Goal: Task Accomplishment & Management: Manage account settings

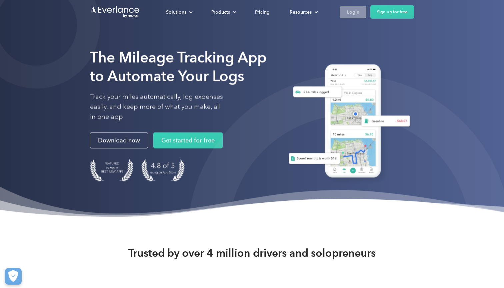
click at [361, 14] on link "Login" at bounding box center [353, 12] width 26 height 12
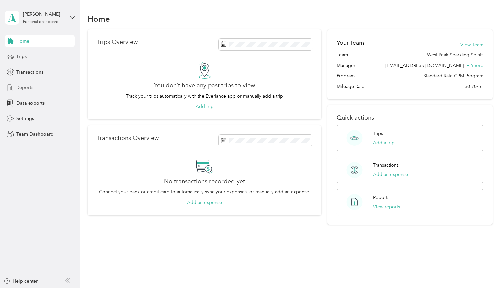
click at [27, 87] on span "Reports" at bounding box center [24, 87] width 17 height 7
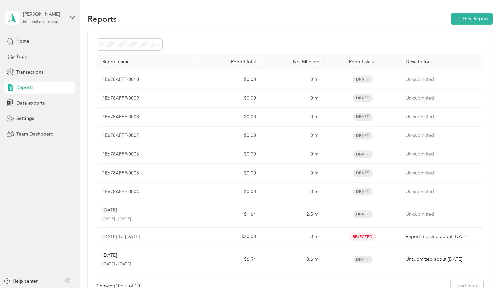
click at [59, 19] on div "[PERSON_NAME] Personal dashboard" at bounding box center [44, 17] width 42 height 13
click at [36, 56] on div "Team dashboard" at bounding box center [29, 54] width 36 height 7
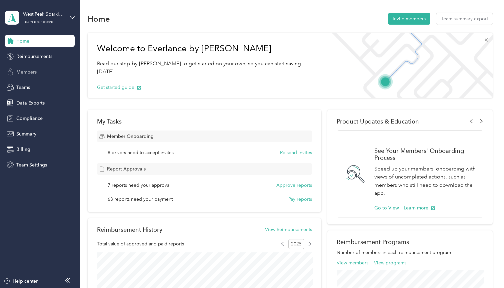
click at [27, 74] on span "Members" at bounding box center [26, 72] width 20 height 7
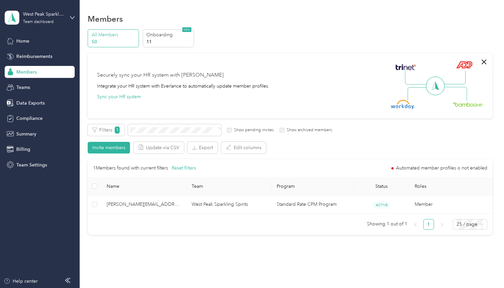
drag, startPoint x: 165, startPoint y: 127, endPoint x: 137, endPoint y: 204, distance: 81.4
click at [137, 204] on span "[PERSON_NAME][EMAIL_ADDRESS][DOMAIN_NAME]" at bounding box center [144, 204] width 74 height 7
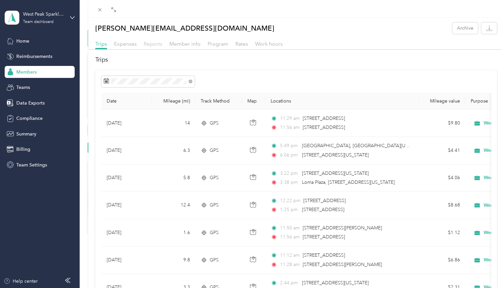
click at [155, 42] on span "Reports" at bounding box center [153, 44] width 19 height 6
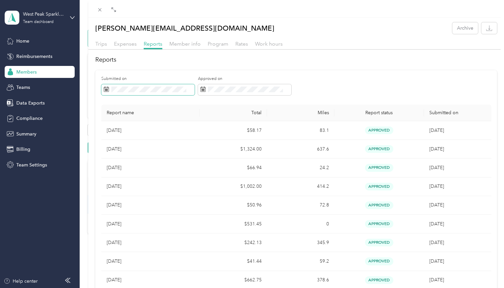
click at [106, 88] on icon at bounding box center [106, 89] width 5 height 5
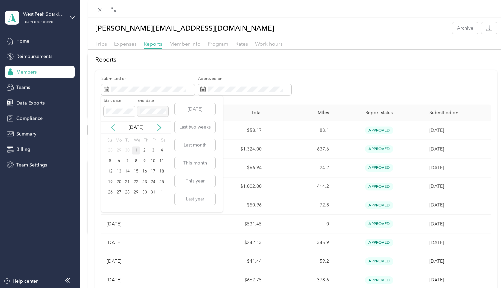
click at [114, 126] on icon at bounding box center [113, 127] width 7 height 7
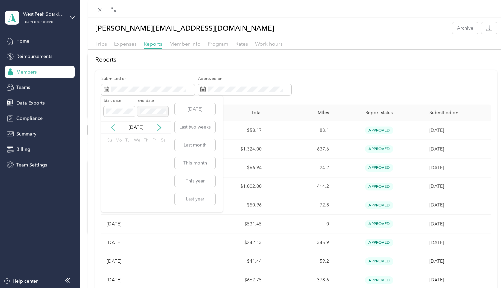
click at [114, 126] on icon at bounding box center [113, 127] width 7 height 7
click at [137, 150] on div "1" at bounding box center [136, 151] width 9 height 8
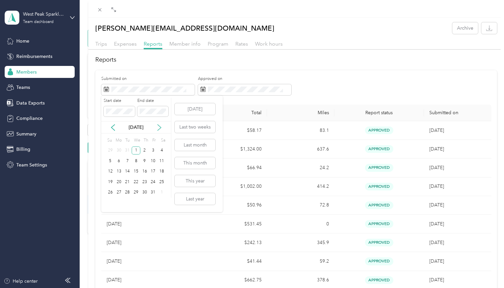
click at [160, 128] on icon at bounding box center [159, 127] width 7 height 7
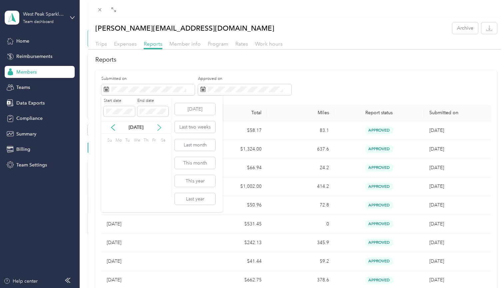
click at [160, 128] on icon at bounding box center [159, 127] width 7 height 7
click at [138, 149] on div "1" at bounding box center [136, 151] width 9 height 8
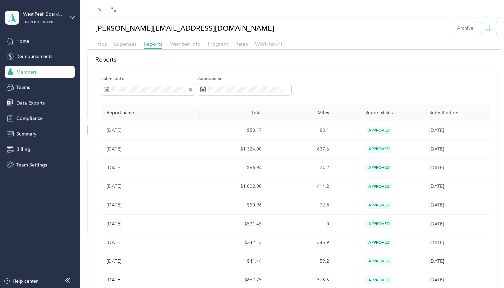
click at [487, 26] on icon "button" at bounding box center [489, 28] width 6 height 6
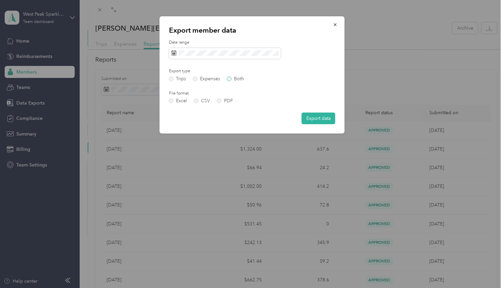
click at [230, 79] on label "Both" at bounding box center [235, 79] width 17 height 5
click at [325, 116] on button "Export data" at bounding box center [319, 119] width 34 height 12
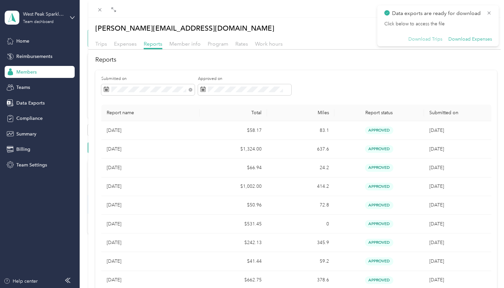
click at [430, 39] on button "Download Trips" at bounding box center [425, 39] width 34 height 6
click at [468, 40] on button "Download Expenses" at bounding box center [470, 39] width 44 height 6
click at [488, 11] on icon at bounding box center [488, 13] width 5 height 6
click at [101, 8] on icon at bounding box center [100, 10] width 6 height 6
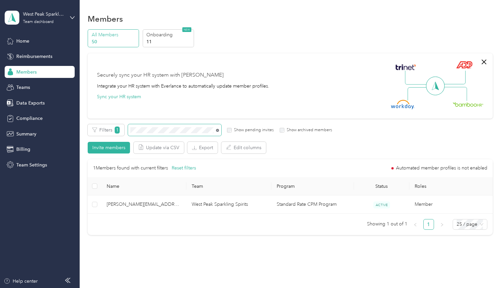
click at [217, 131] on icon at bounding box center [217, 130] width 3 height 3
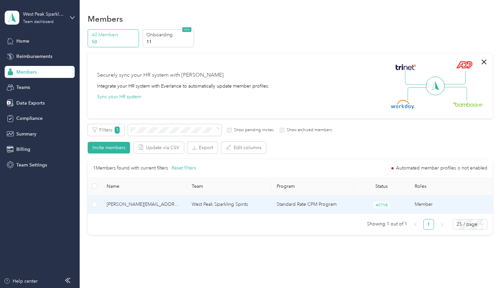
click at [149, 209] on td "[PERSON_NAME][EMAIL_ADDRESS][DOMAIN_NAME]" at bounding box center [143, 205] width 85 height 18
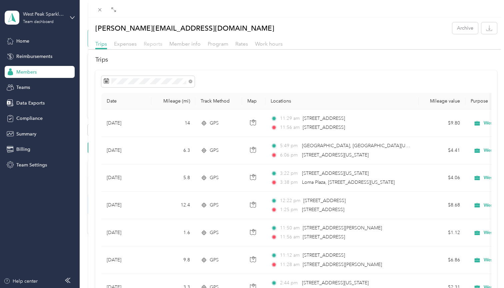
click at [154, 44] on span "Reports" at bounding box center [153, 44] width 19 height 6
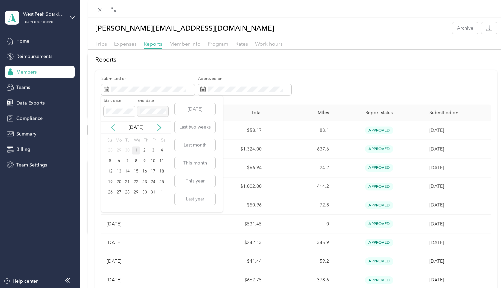
click at [112, 126] on icon at bounding box center [112, 128] width 3 height 6
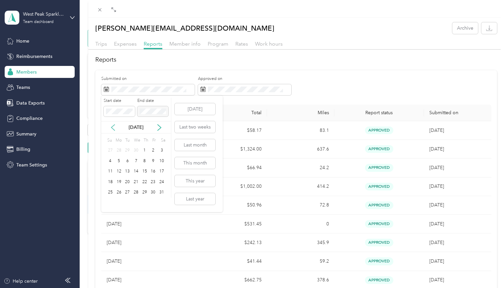
click at [112, 126] on icon at bounding box center [112, 128] width 3 height 6
click at [134, 150] on div "1" at bounding box center [136, 151] width 9 height 8
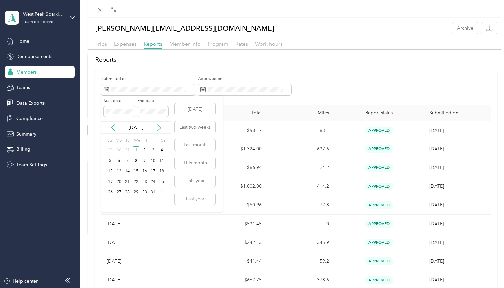
click at [161, 128] on icon at bounding box center [159, 127] width 7 height 7
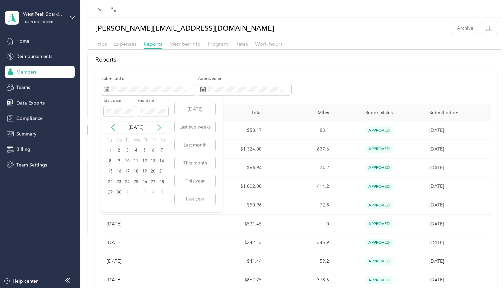
click at [161, 128] on icon at bounding box center [159, 127] width 7 height 7
click at [136, 150] on div "1" at bounding box center [136, 151] width 9 height 8
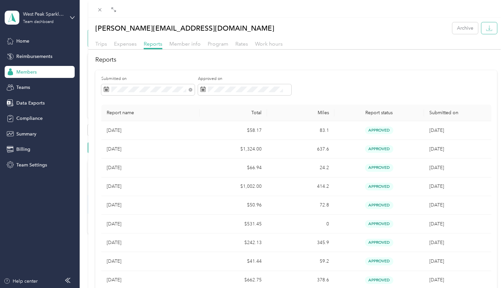
click at [488, 30] on icon "button" at bounding box center [489, 28] width 6 height 6
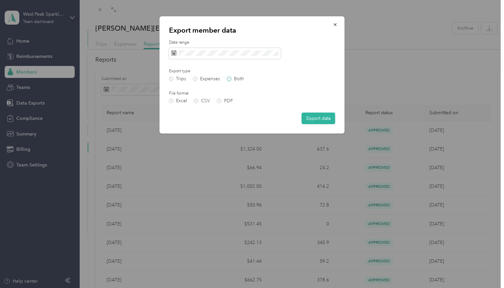
click at [229, 78] on label "Both" at bounding box center [235, 79] width 17 height 5
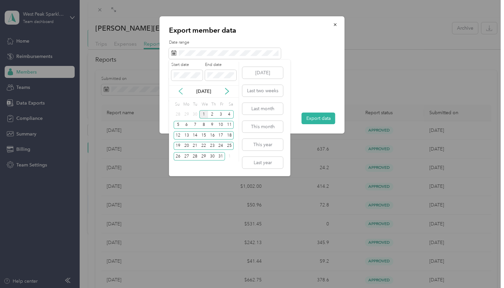
click at [180, 91] on icon at bounding box center [180, 91] width 7 height 7
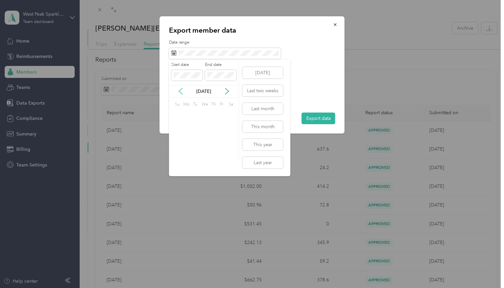
click at [180, 91] on icon at bounding box center [180, 91] width 7 height 7
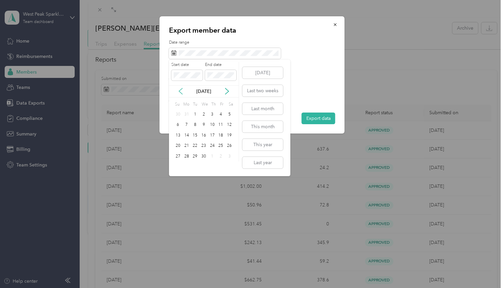
click at [180, 91] on icon at bounding box center [180, 91] width 7 height 7
click at [203, 116] on div "1" at bounding box center [203, 114] width 9 height 8
click at [228, 92] on icon at bounding box center [226, 91] width 3 height 6
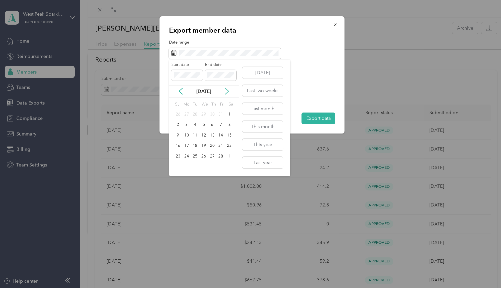
click at [228, 92] on icon at bounding box center [226, 91] width 3 height 6
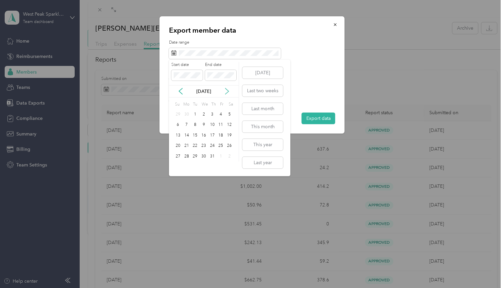
click at [228, 92] on icon at bounding box center [226, 91] width 3 height 6
click at [204, 115] on div "1" at bounding box center [203, 114] width 9 height 8
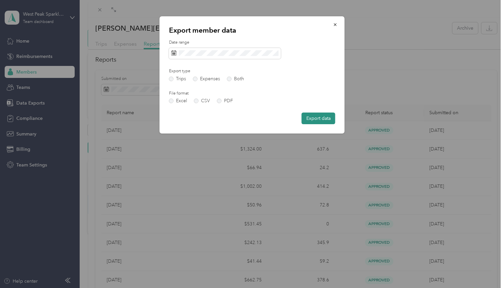
click at [321, 116] on button "Export data" at bounding box center [319, 119] width 34 height 12
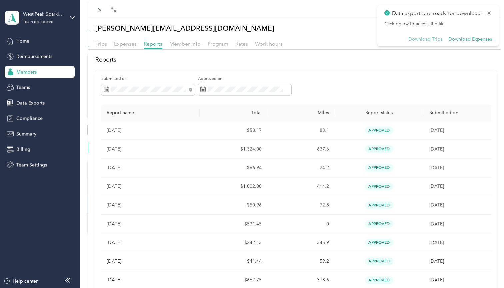
click at [431, 36] on button "Download Trips" at bounding box center [425, 39] width 34 height 6
click at [471, 39] on button "Download Expenses" at bounding box center [470, 39] width 44 height 6
